Goal: Information Seeking & Learning: Understand process/instructions

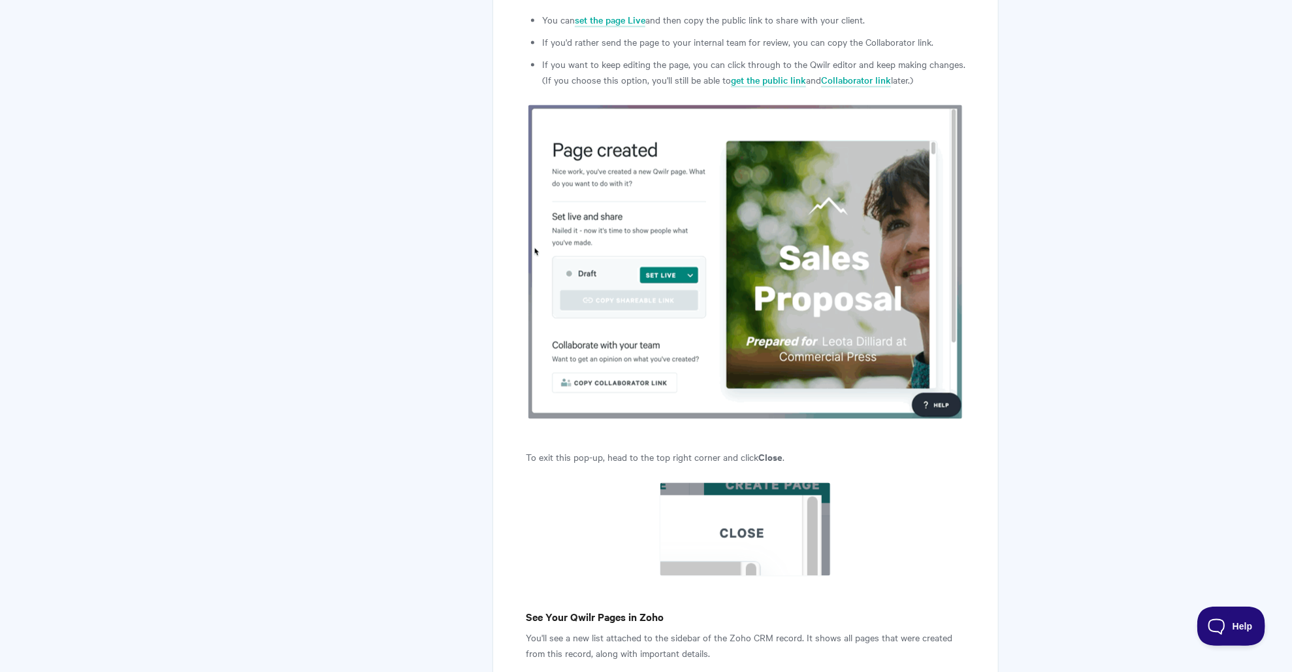
scroll to position [7834, 0]
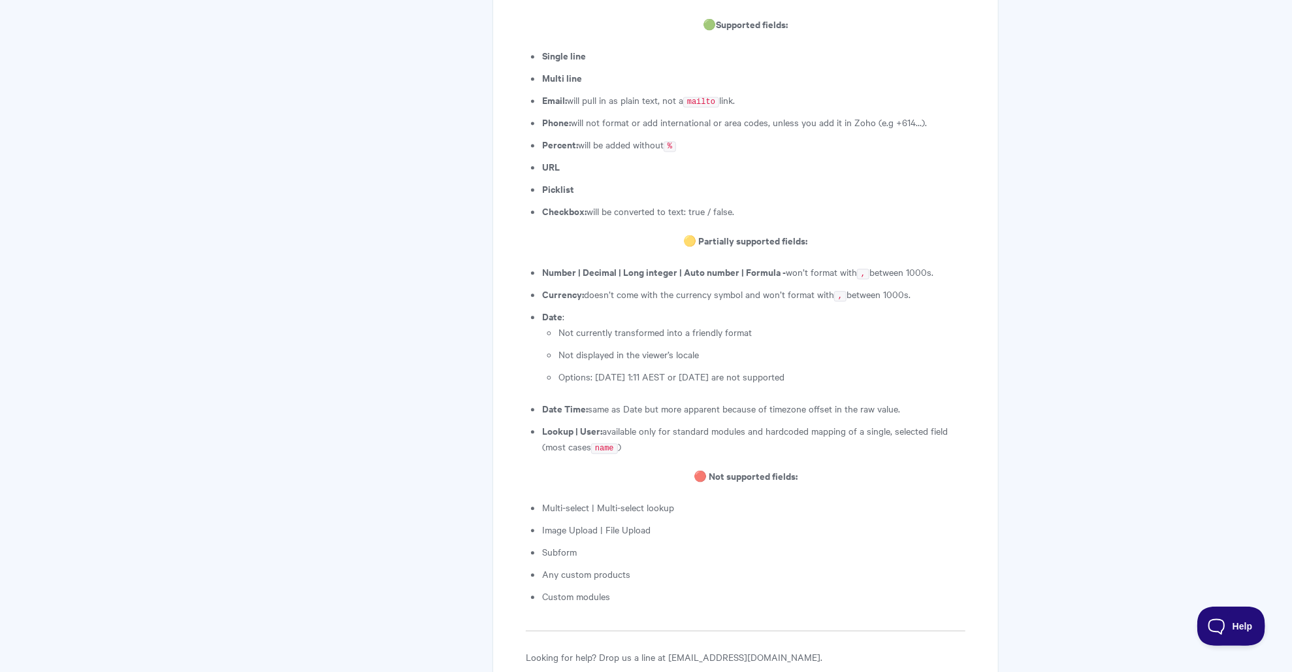
scroll to position [1876, 0]
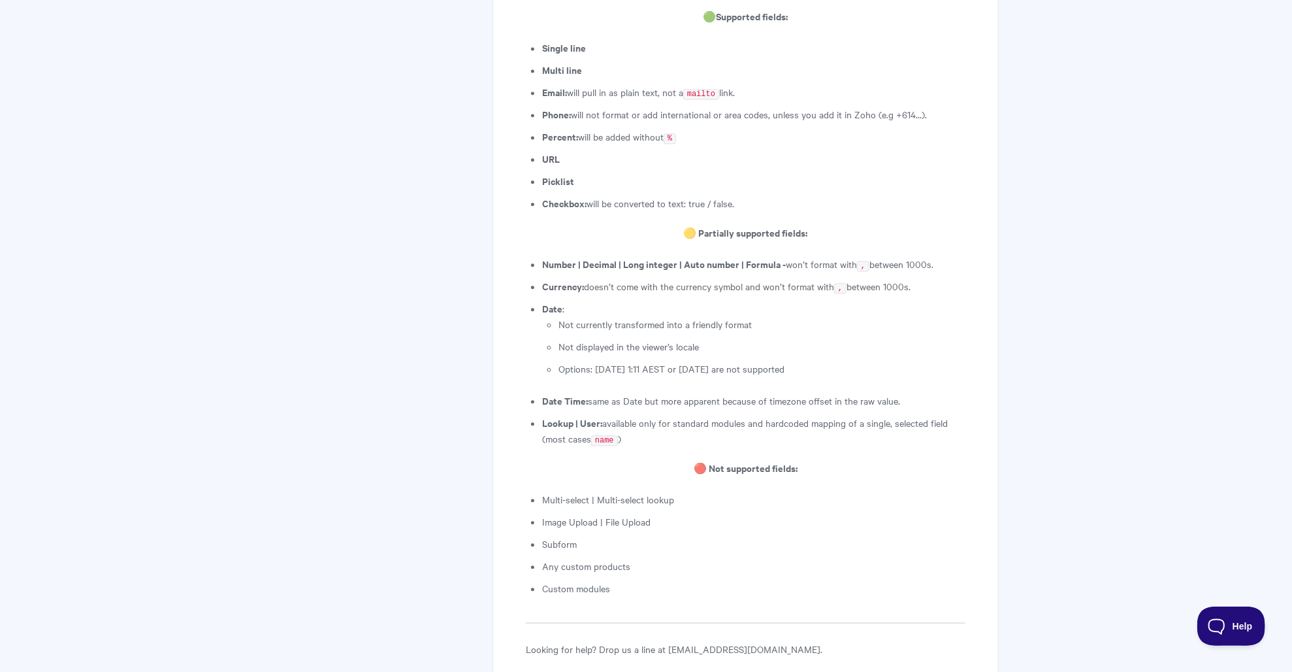
drag, startPoint x: 662, startPoint y: 474, endPoint x: 536, endPoint y: 465, distance: 125.8
drag, startPoint x: 536, startPoint y: 465, endPoint x: 636, endPoint y: 470, distance: 99.4
click at [636, 558] on li "Any custom products" at bounding box center [753, 566] width 423 height 16
click at [606, 558] on li "Any custom products" at bounding box center [753, 566] width 423 height 16
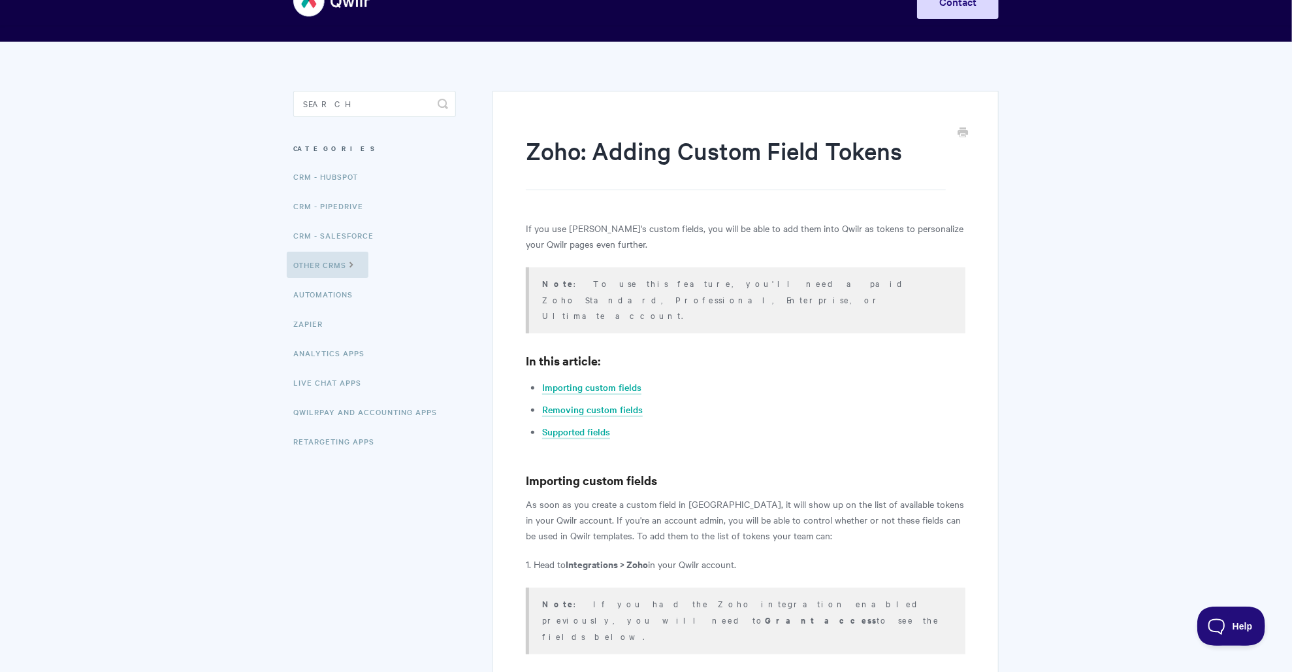
scroll to position [41, 0]
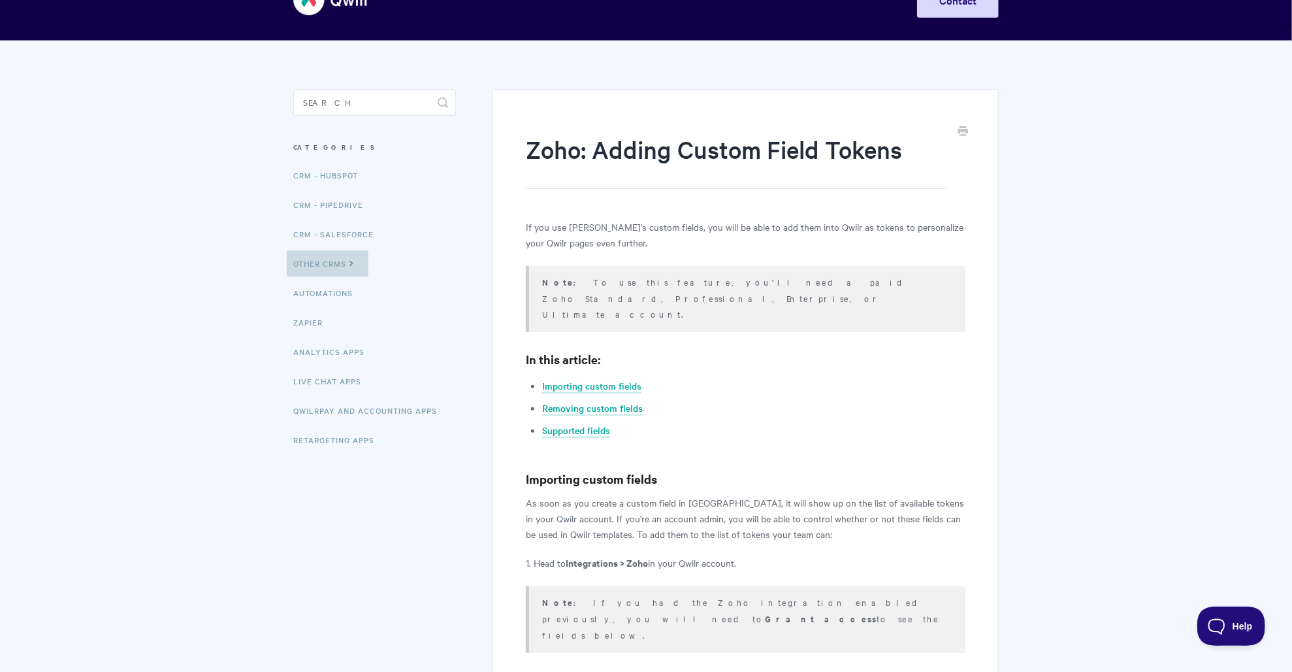
click at [344, 258] on link "Other CRMs" at bounding box center [328, 263] width 82 height 26
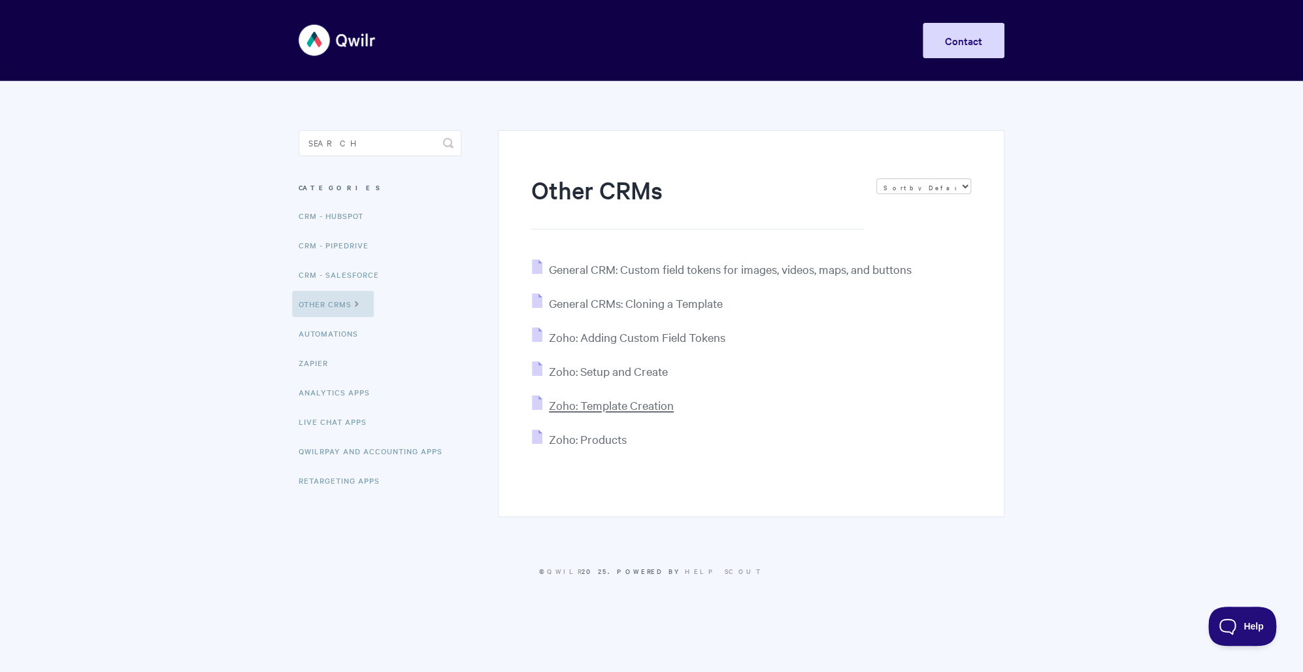
click at [640, 410] on span "Zoho: Template Creation" at bounding box center [611, 404] width 125 height 15
click at [591, 442] on span "Zoho: Products" at bounding box center [588, 438] width 78 height 15
